Goal: Navigation & Orientation: Go to known website

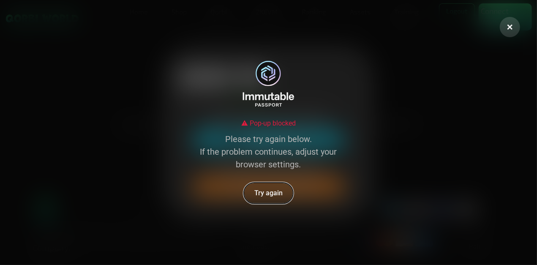
click at [276, 183] on button "Try again" at bounding box center [268, 193] width 50 height 22
click at [93, 118] on div "Pop-up blocked Please try again below. If the problem continues, adjust your br…" at bounding box center [268, 132] width 537 height 265
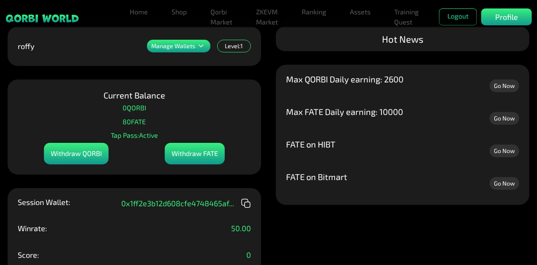
click at [495, 150] on link "Go Now" at bounding box center [504, 150] width 30 height 13
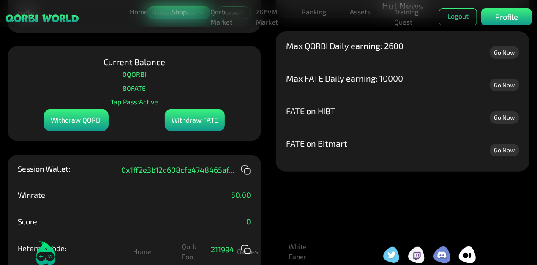
scroll to position [35, 0]
